Goal: Task Accomplishment & Management: Manage account settings

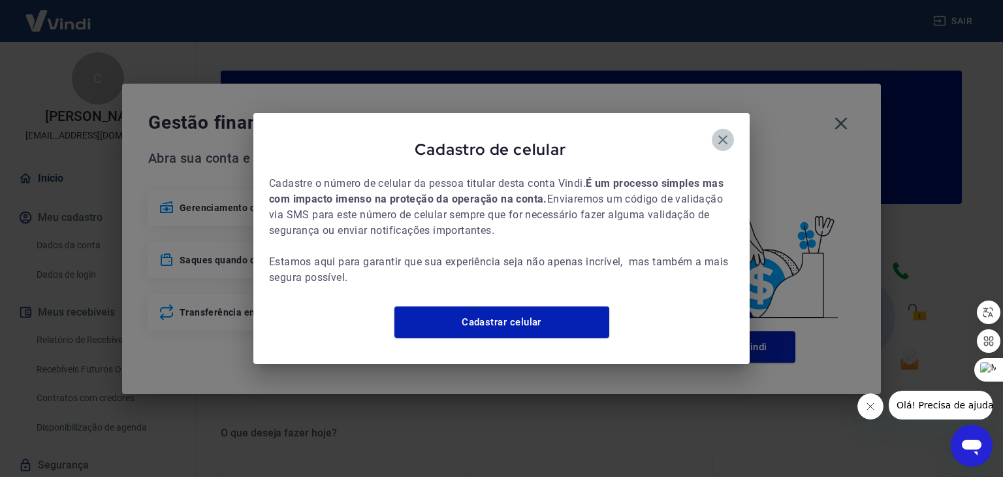
click at [722, 135] on icon "button" at bounding box center [722, 139] width 9 height 9
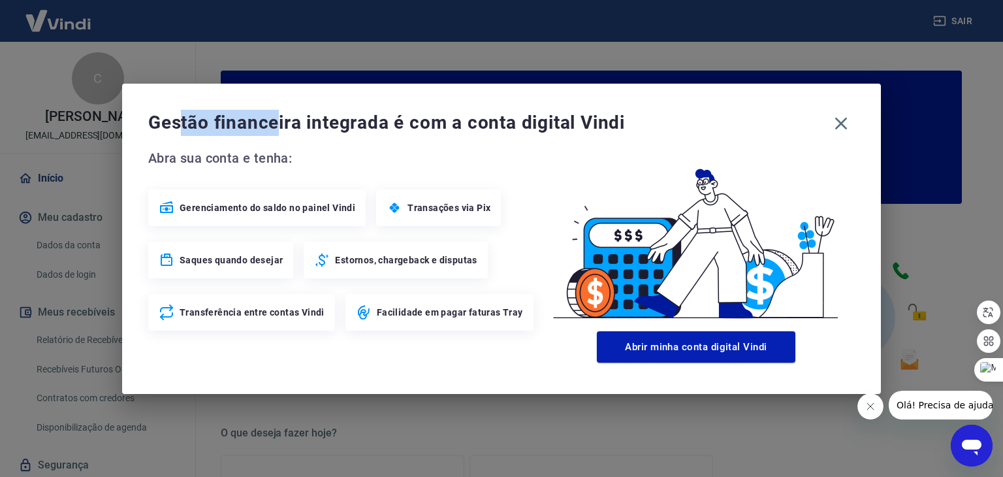
drag, startPoint x: 178, startPoint y: 93, endPoint x: 279, endPoint y: 105, distance: 102.6
click at [279, 105] on div "Gestão financeira integrada é com a conta digital Vindi Abra sua conta e tenha:…" at bounding box center [501, 239] width 759 height 310
click at [387, 119] on span "Gestão financeira integrada é com a conta digital Vindi" at bounding box center [487, 123] width 679 height 26
click at [838, 119] on icon "button" at bounding box center [841, 123] width 21 height 21
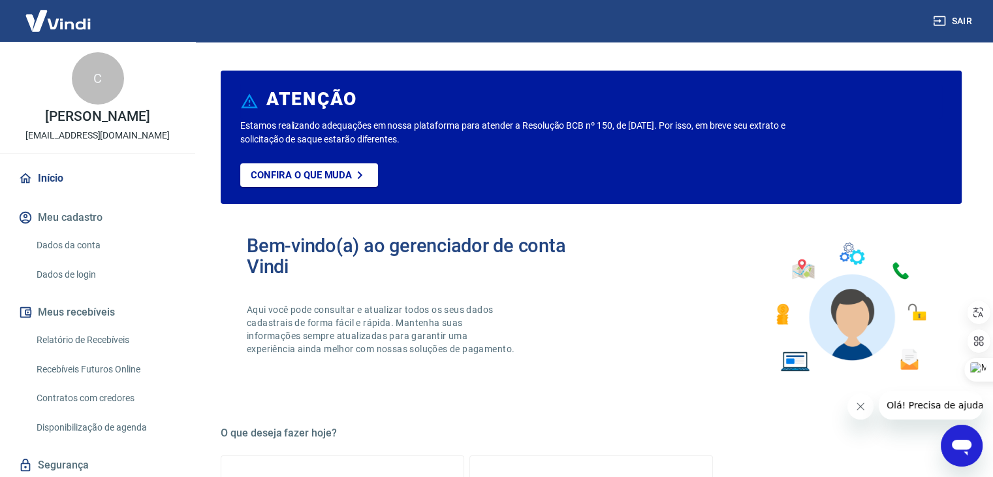
click at [87, 229] on button "Meu cadastro" at bounding box center [98, 217] width 164 height 29
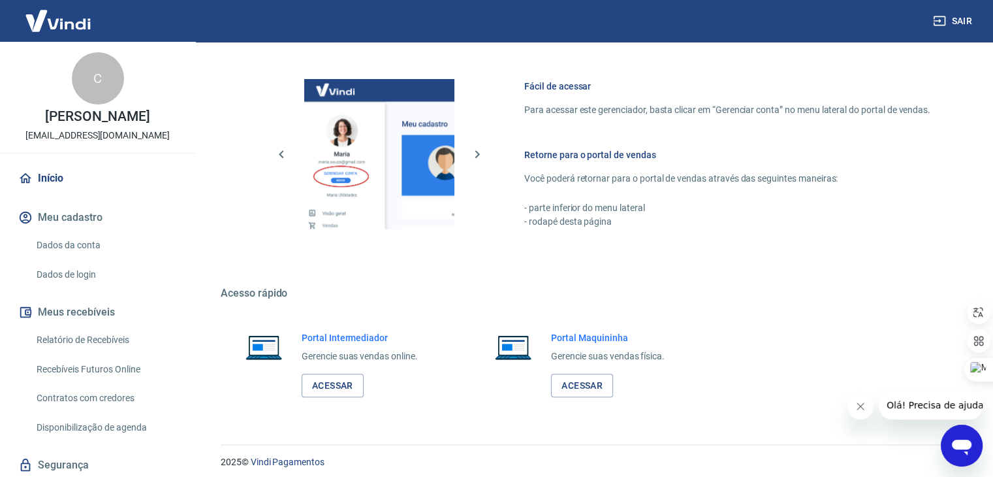
scroll to position [689, 0]
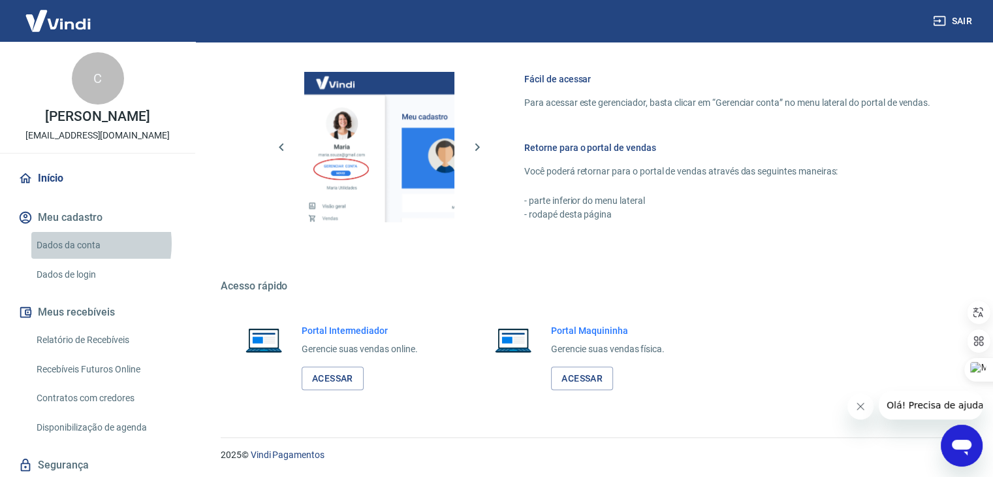
click at [74, 257] on link "Dados da conta" at bounding box center [105, 245] width 148 height 27
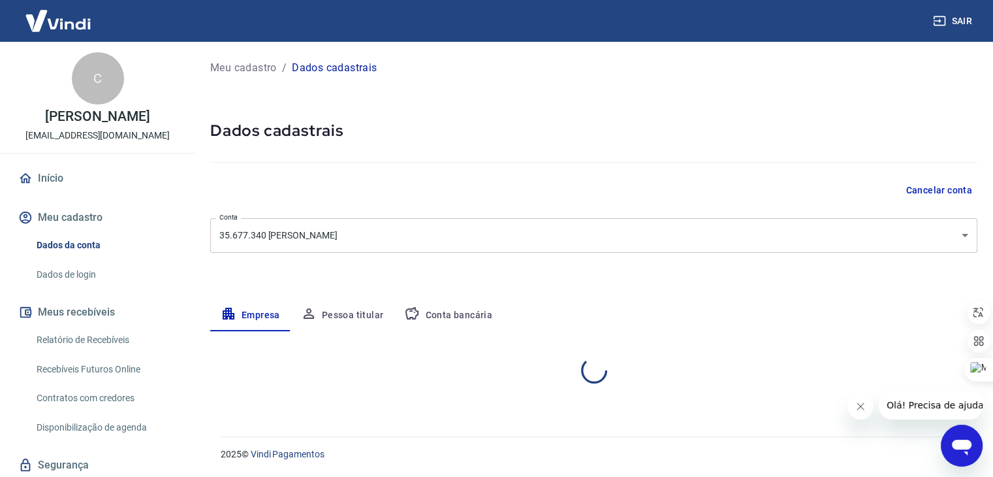
select select "CE"
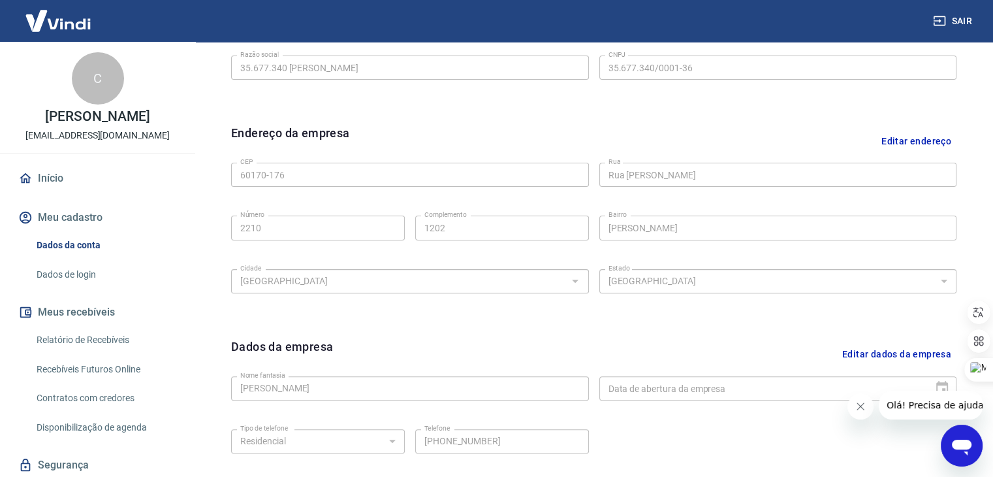
scroll to position [138, 0]
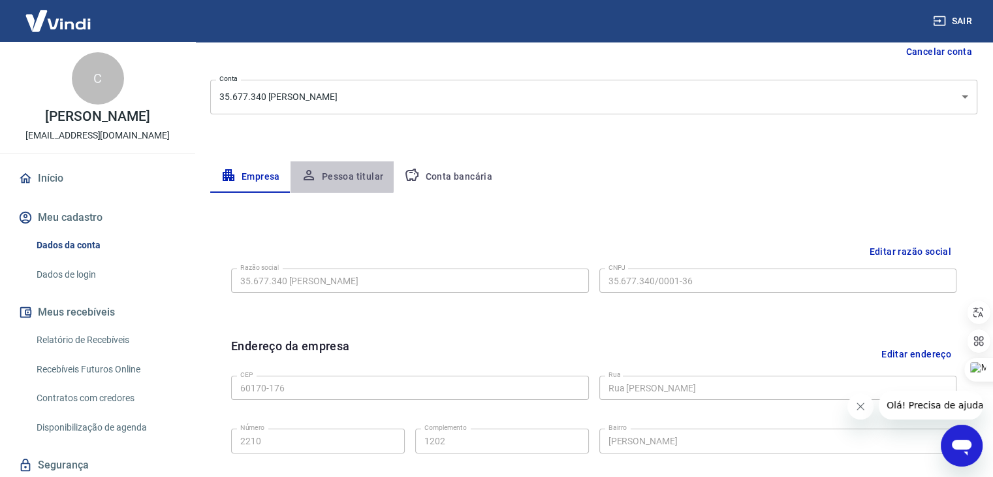
click at [332, 170] on button "Pessoa titular" at bounding box center [343, 176] width 104 height 31
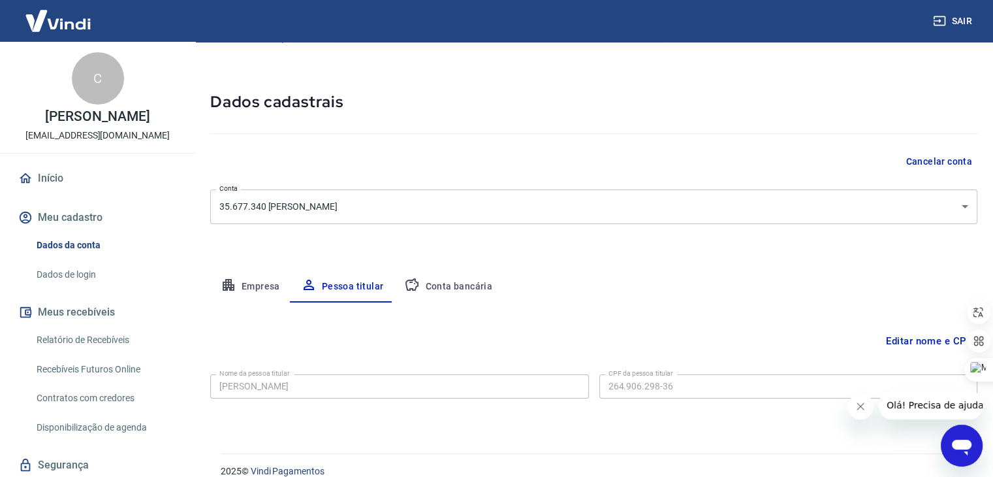
scroll to position [45, 0]
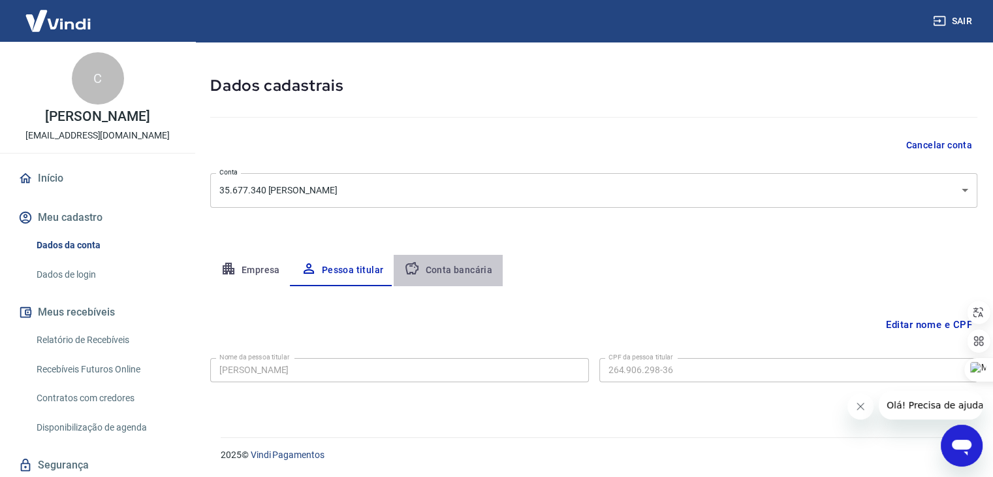
click at [457, 270] on button "Conta bancária" at bounding box center [448, 270] width 109 height 31
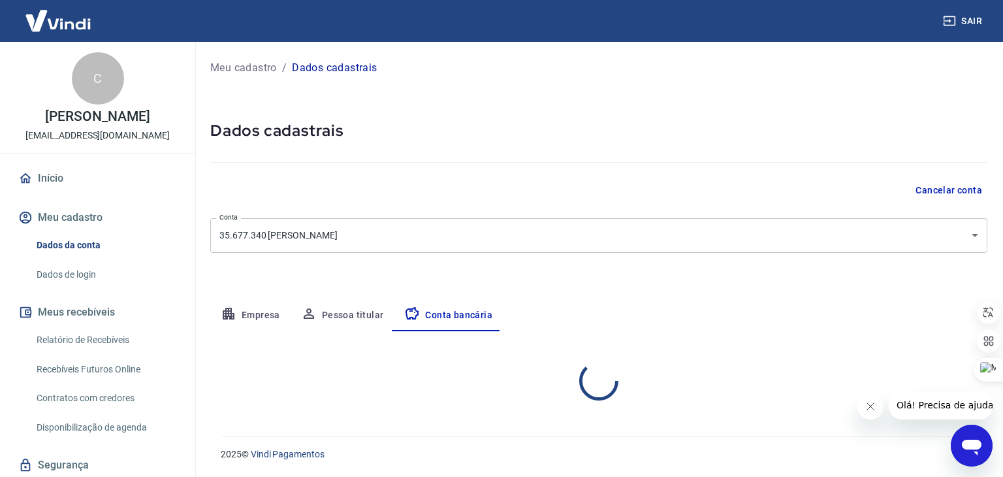
select select "1"
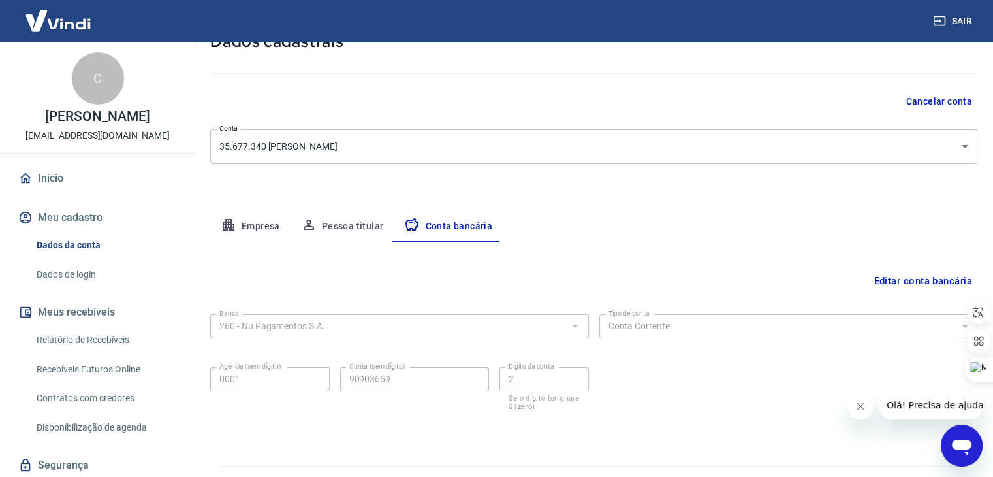
scroll to position [118, 0]
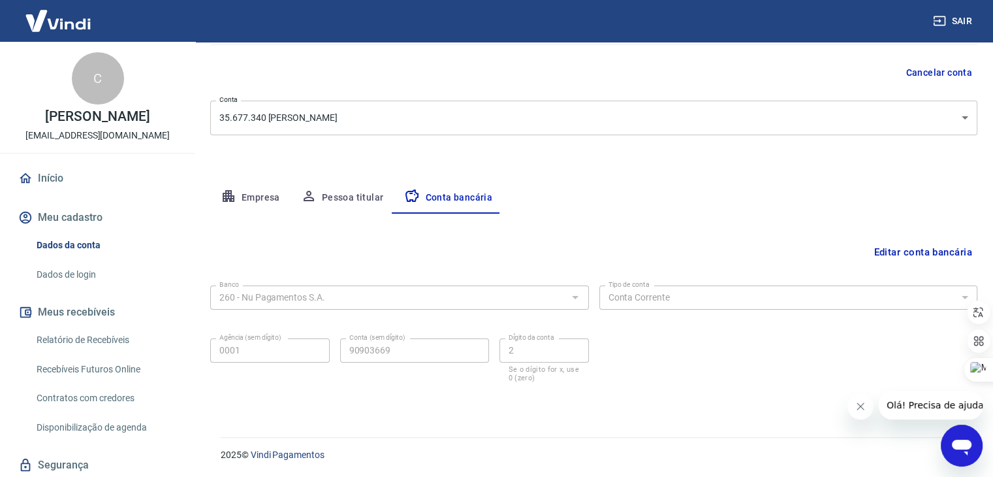
click at [65, 326] on button "Meus recebíveis" at bounding box center [98, 312] width 164 height 29
click at [63, 351] on link "Relatório de Recebíveis" at bounding box center [105, 339] width 148 height 27
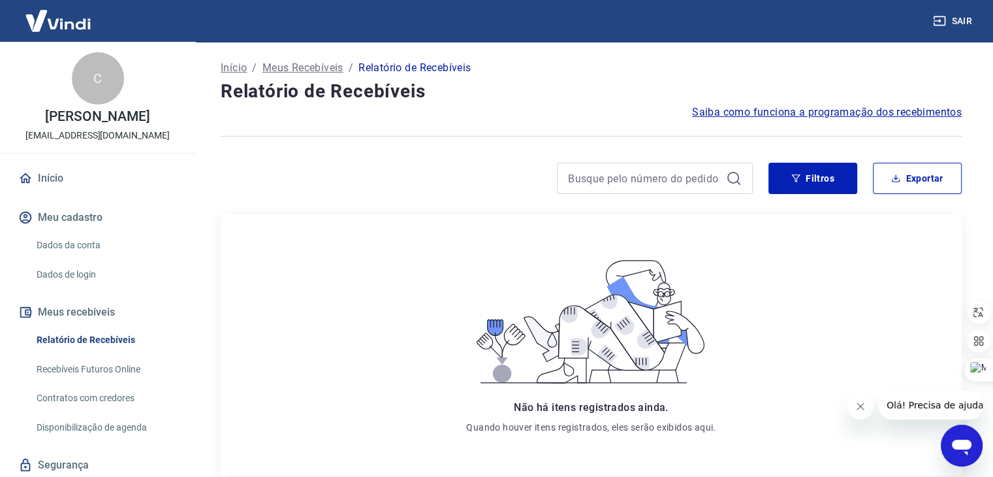
click at [67, 379] on link "Recebíveis Futuros Online" at bounding box center [105, 369] width 148 height 27
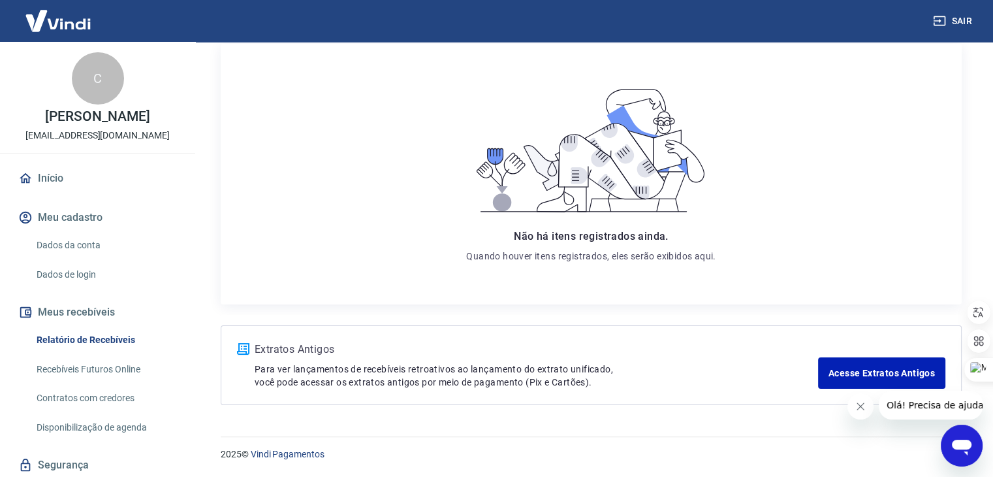
scroll to position [55, 0]
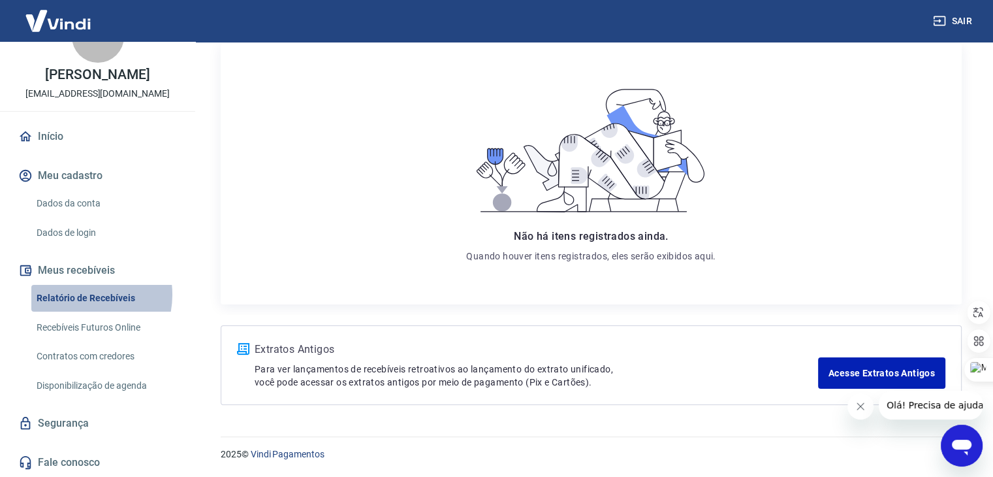
click at [80, 294] on link "Relatório de Recebíveis" at bounding box center [105, 298] width 148 height 27
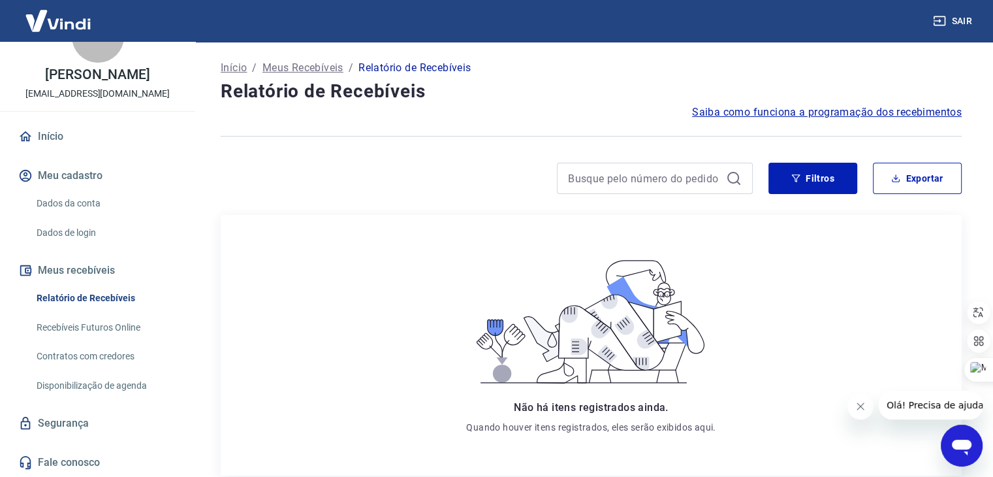
click at [87, 398] on div "Início Meu cadastro Dados da conta Dados de login Meus recebíveis Relatório de …" at bounding box center [97, 299] width 195 height 355
click at [94, 259] on button "Meus recebíveis" at bounding box center [98, 270] width 164 height 29
click at [102, 267] on button "Meus recebíveis" at bounding box center [98, 270] width 164 height 29
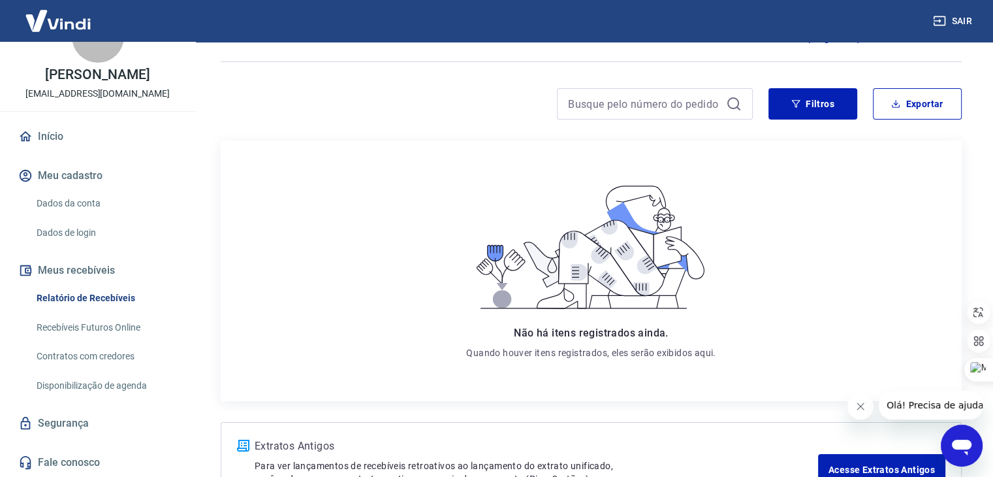
scroll to position [131, 0]
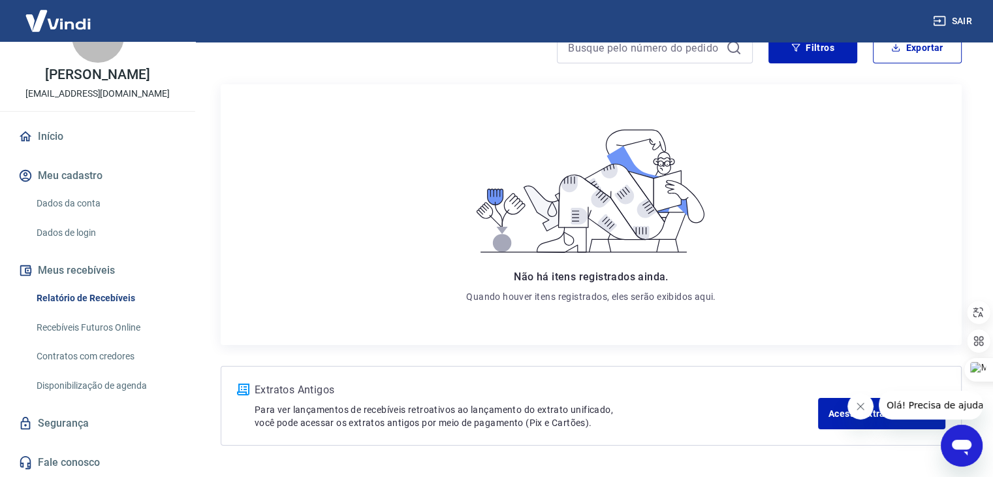
click at [104, 317] on link "Recebíveis Futuros Online" at bounding box center [105, 327] width 148 height 27
